Goal: Find specific page/section: Find specific page/section

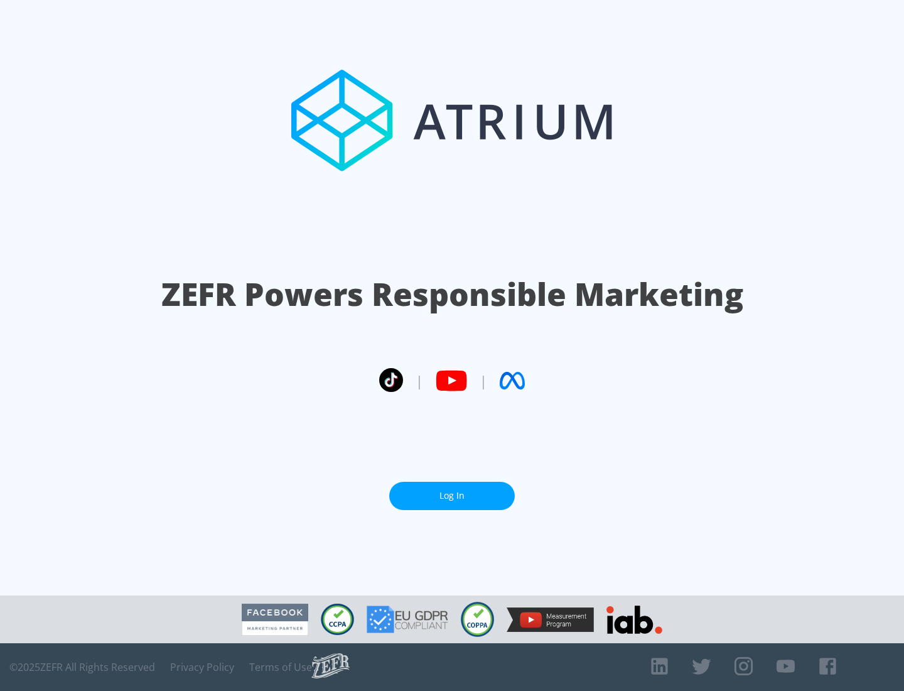
click at [452, 491] on link "Log In" at bounding box center [452, 496] width 126 height 28
